Goal: Communication & Community: Answer question/provide support

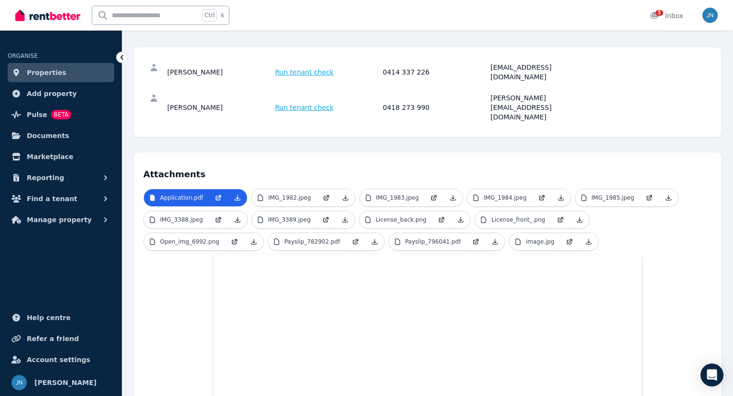
scroll to position [55, 0]
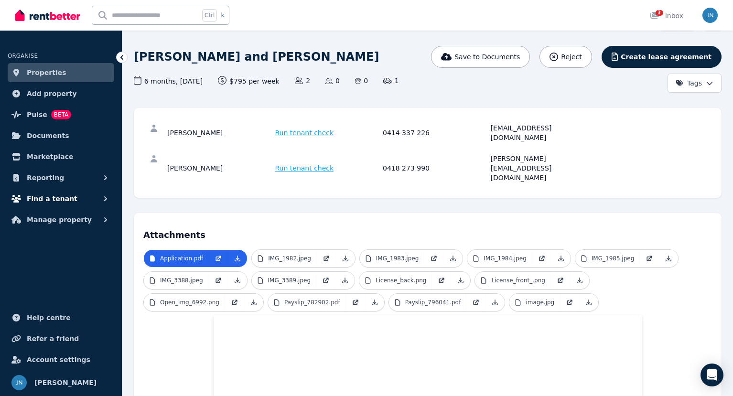
click at [55, 201] on span "Find a tenant" at bounding box center [52, 198] width 51 height 11
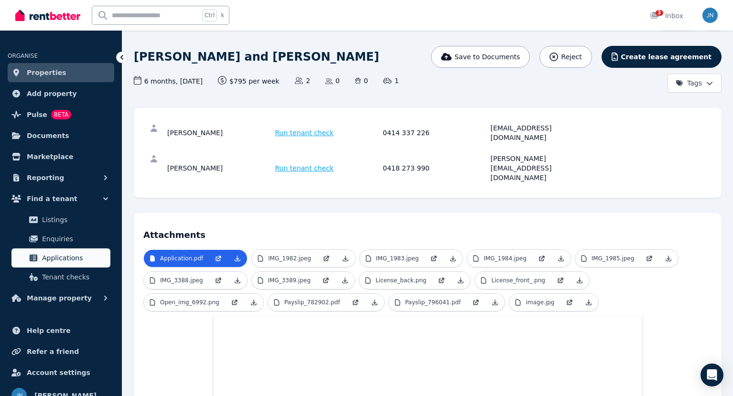
click at [70, 256] on span "Applications" at bounding box center [74, 257] width 65 height 11
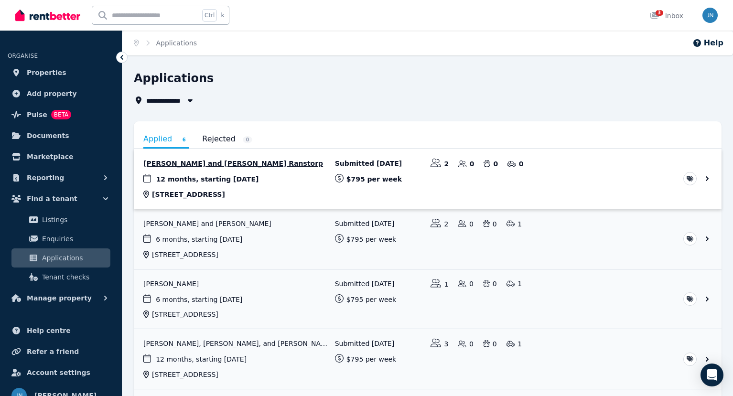
click at [238, 166] on link "View application: Sofie Ranstorp and Kjetil Pedersen Ranstorp" at bounding box center [428, 179] width 588 height 60
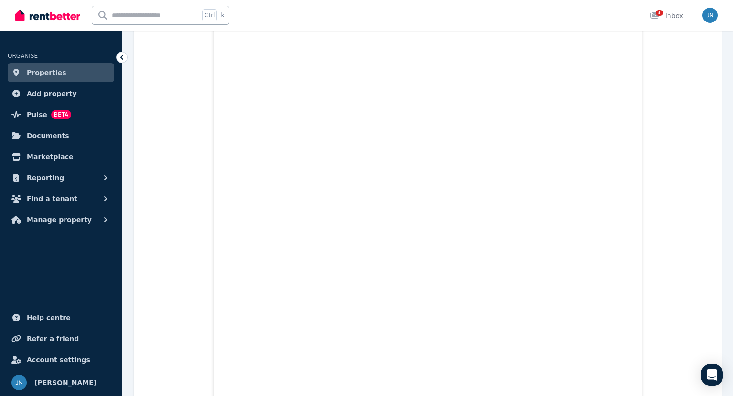
scroll to position [1633, 0]
click at [58, 199] on span "Find a tenant" at bounding box center [52, 198] width 51 height 11
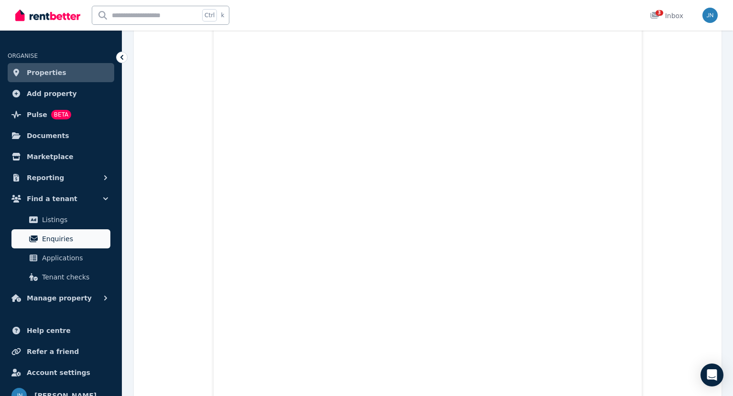
click at [55, 235] on span "Enquiries" at bounding box center [74, 238] width 65 height 11
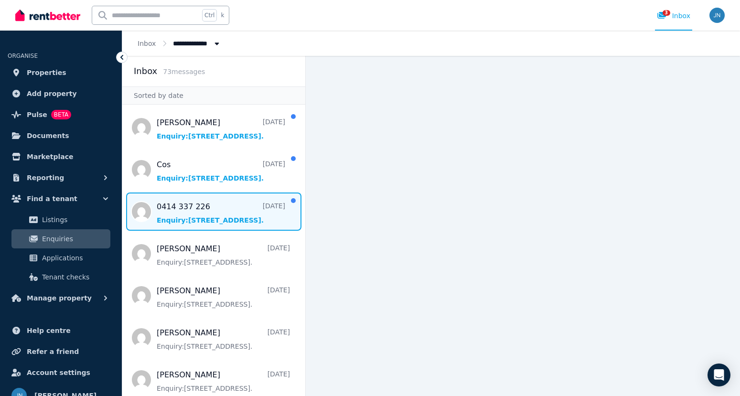
click at [213, 206] on span "Message list" at bounding box center [213, 212] width 183 height 38
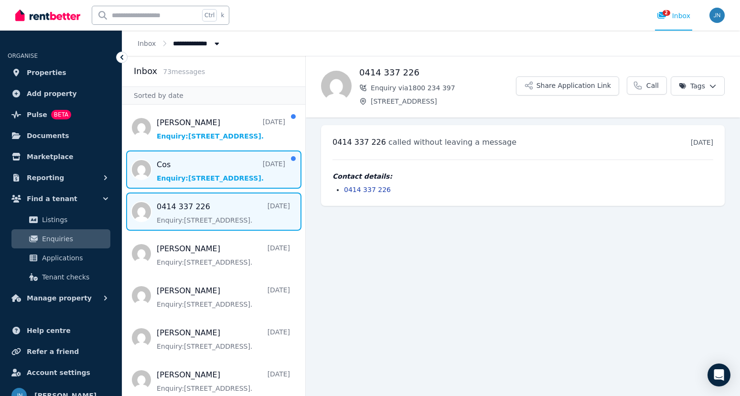
click at [230, 171] on span "Message list" at bounding box center [213, 170] width 183 height 38
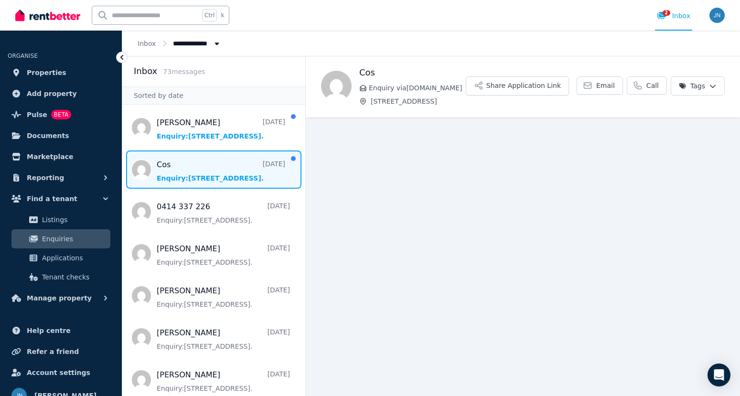
click at [231, 171] on span "Message list" at bounding box center [213, 170] width 183 height 38
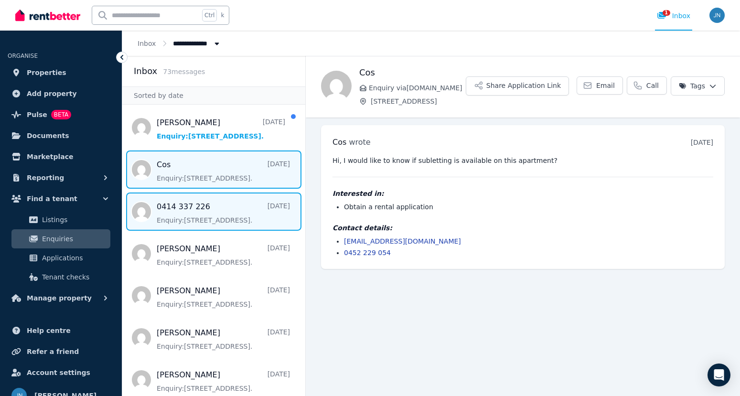
click at [219, 205] on span "Message list" at bounding box center [213, 212] width 183 height 38
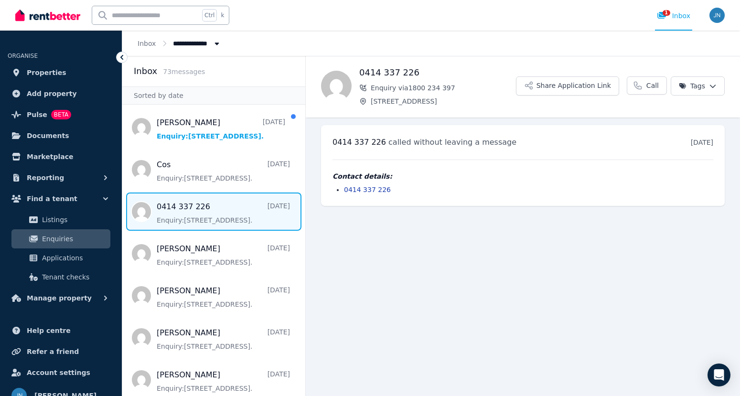
click at [219, 210] on span "Message list" at bounding box center [213, 212] width 183 height 38
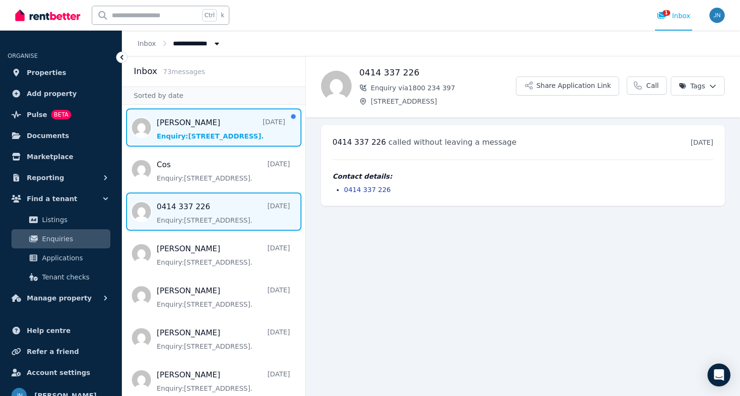
click at [223, 138] on span "Message list" at bounding box center [213, 127] width 183 height 38
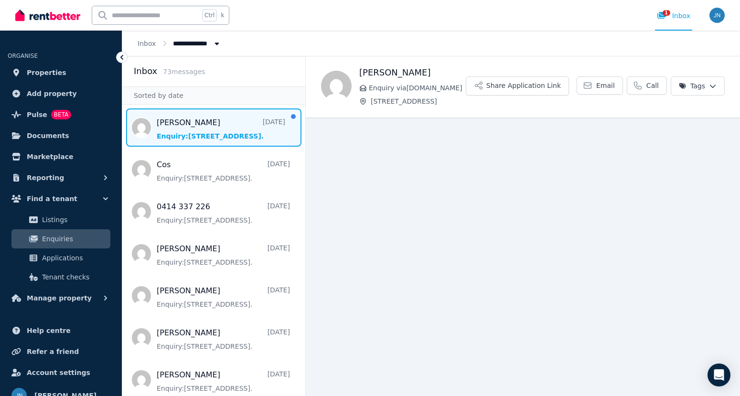
click at [223, 138] on span "Message list" at bounding box center [213, 127] width 183 height 38
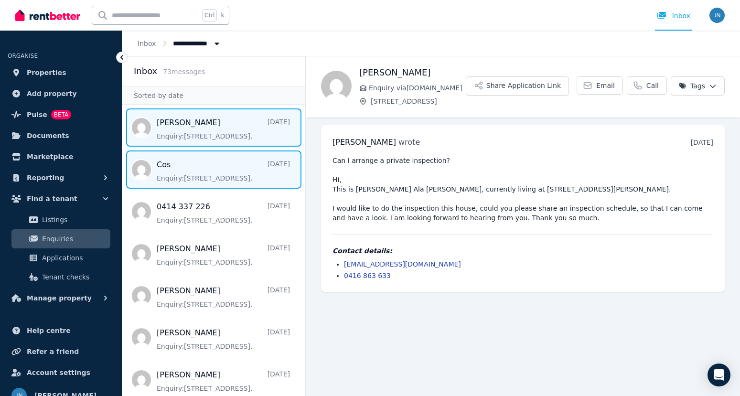
click at [212, 167] on span "Message list" at bounding box center [213, 170] width 183 height 38
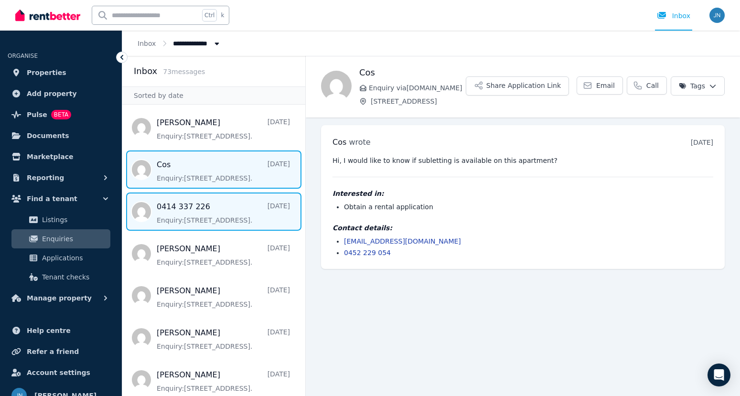
click at [200, 214] on span "Message list" at bounding box center [213, 212] width 183 height 38
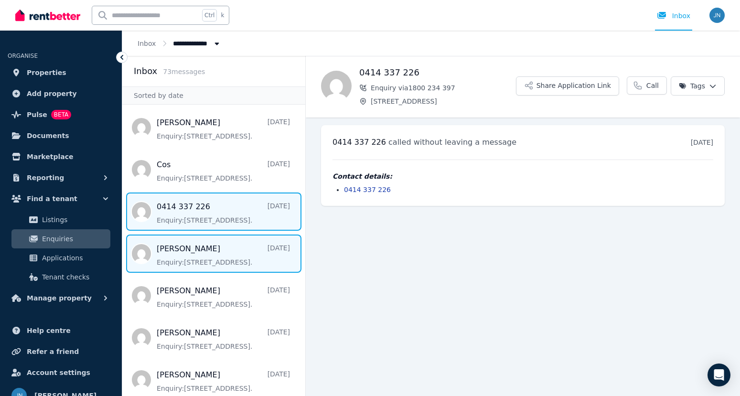
click at [200, 242] on span "Message list" at bounding box center [213, 254] width 183 height 38
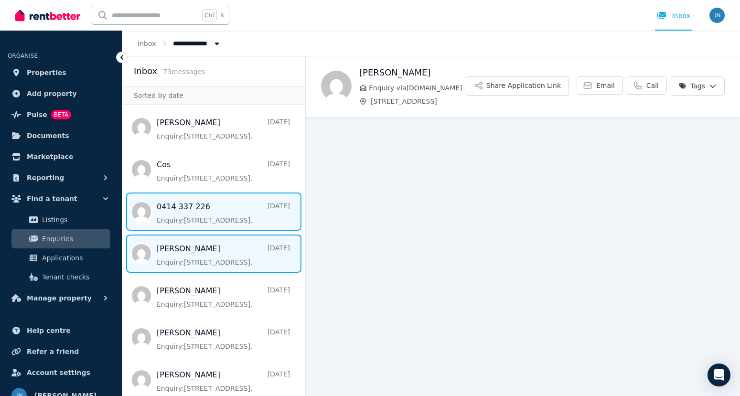
click at [202, 216] on span "Message list" at bounding box center [213, 212] width 183 height 38
